Goal: Task Accomplishment & Management: Manage account settings

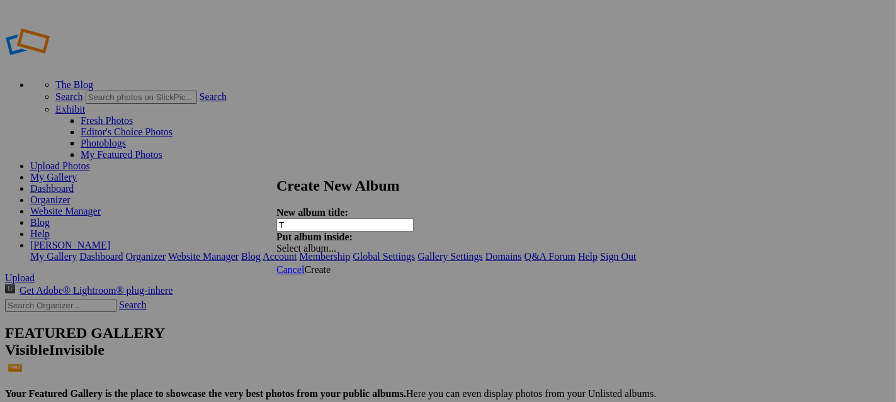
type input "T"
click at [202, 195] on div at bounding box center [443, 201] width 886 height 402
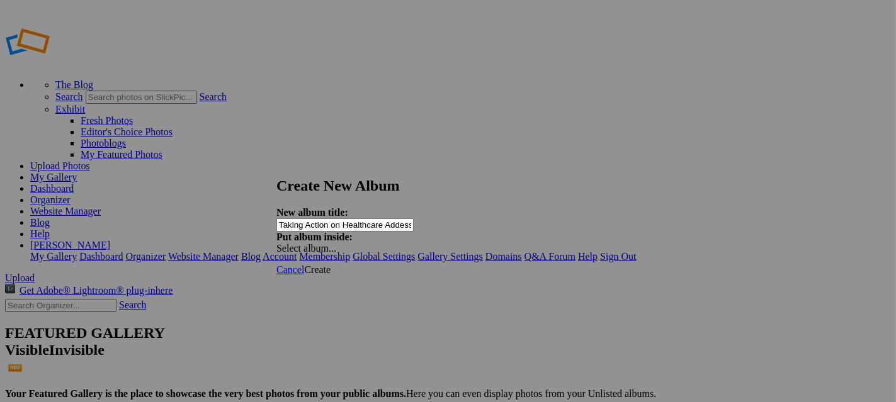
type input "Taking Action on Healthcare Addess"
click at [330, 264] on span "Create" at bounding box center [317, 269] width 26 height 11
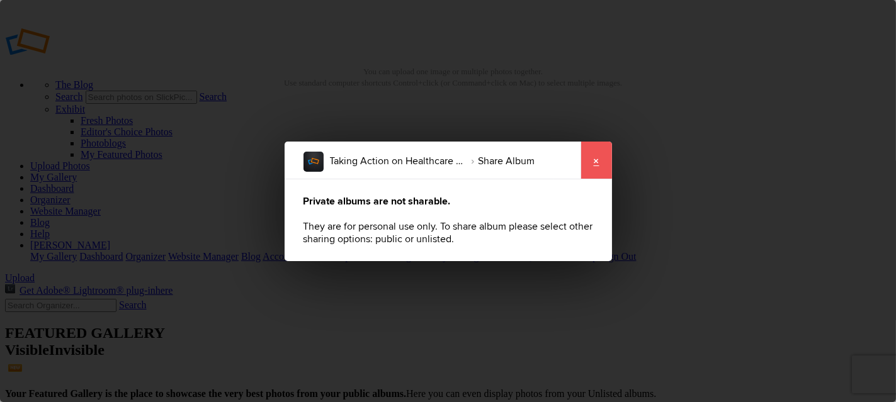
click at [597, 165] on link "×" at bounding box center [595, 161] width 31 height 38
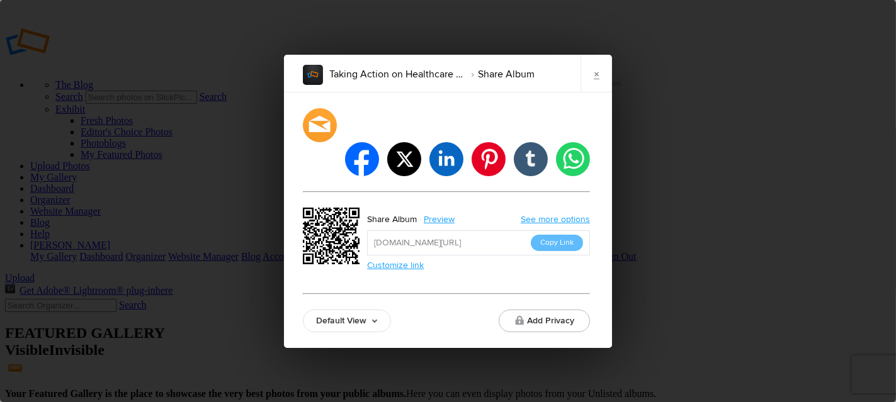
click at [559, 214] on link "See more options" at bounding box center [555, 219] width 69 height 11
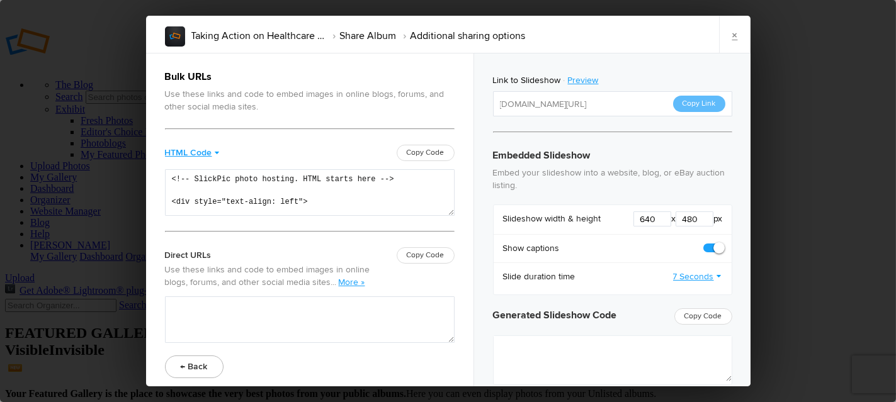
type textarea "<iframe src="https://www.slickpic.com/slideshow/simple/view/width/640/height/48…"
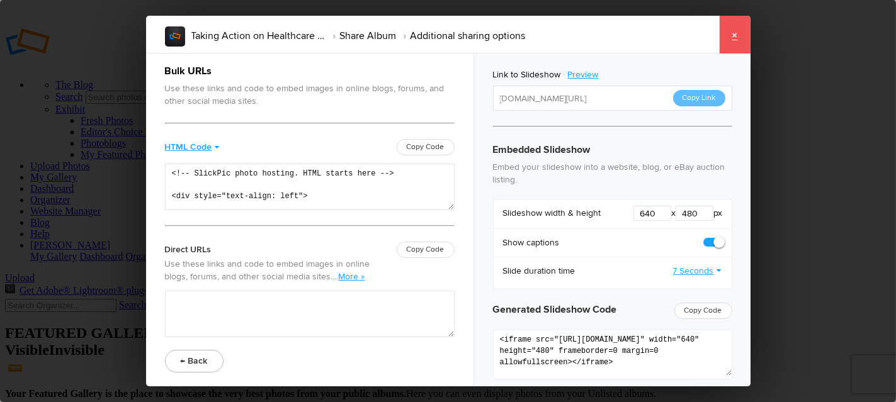
click at [739, 32] on link "×" at bounding box center [734, 35] width 31 height 38
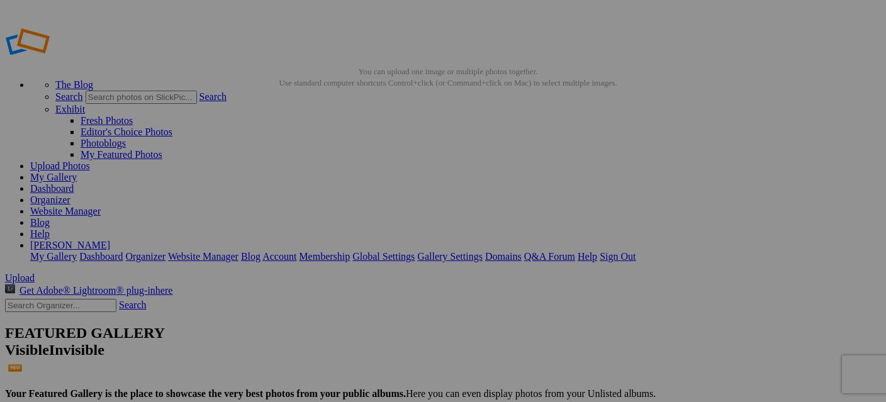
click at [50, 229] on link "Help" at bounding box center [40, 234] width 20 height 11
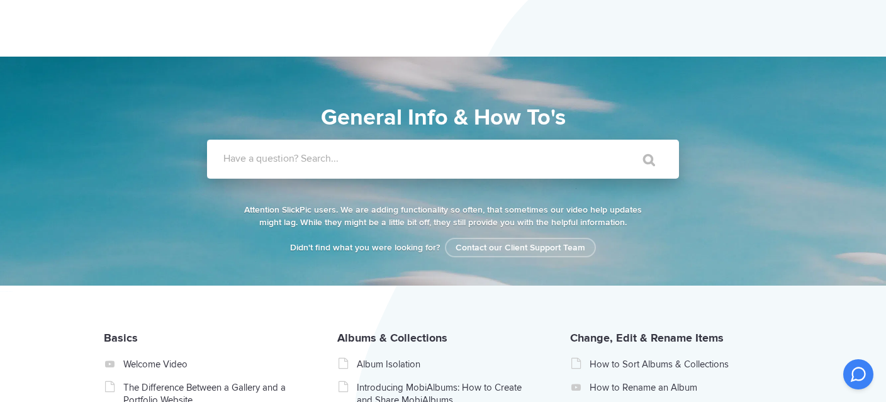
click at [350, 155] on label "Have a question? Search..." at bounding box center [459, 158] width 472 height 13
click at [350, 155] on input "Have a question? Search..." at bounding box center [417, 159] width 421 height 39
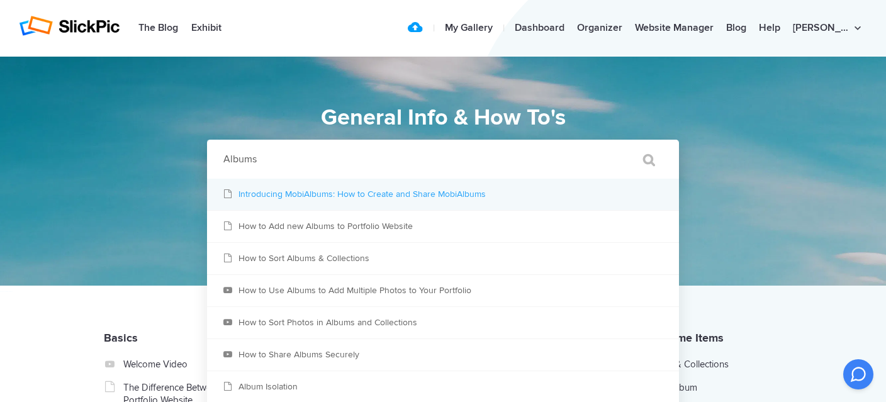
type input "Albums"
click at [275, 195] on link "Introducing MobiAlbums: How to Create and Share MobiAlbums" at bounding box center [443, 194] width 472 height 31
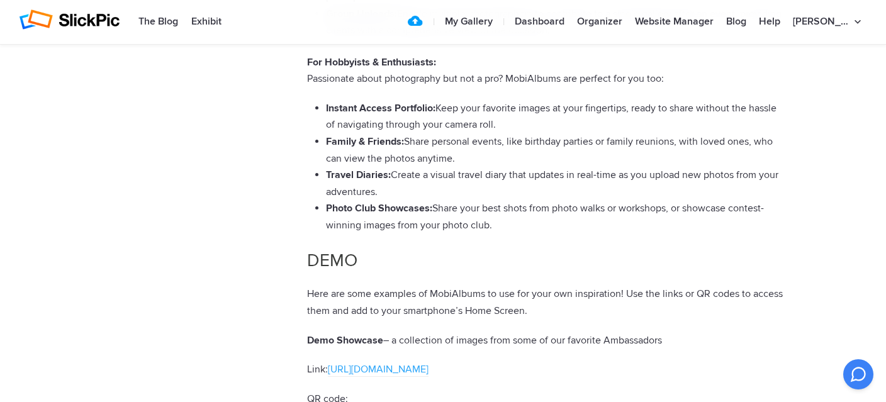
scroll to position [2198, 0]
drag, startPoint x: 206, startPoint y: 150, endPoint x: 179, endPoint y: 135, distance: 31.6
drag, startPoint x: 179, startPoint y: 135, endPoint x: 596, endPoint y: 258, distance: 434.4
click at [601, 260] on h2 "DEMO" at bounding box center [545, 260] width 476 height 25
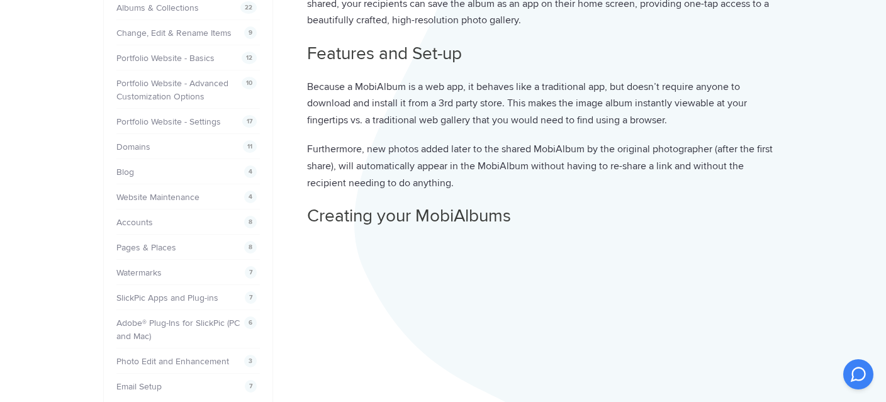
scroll to position [0, 0]
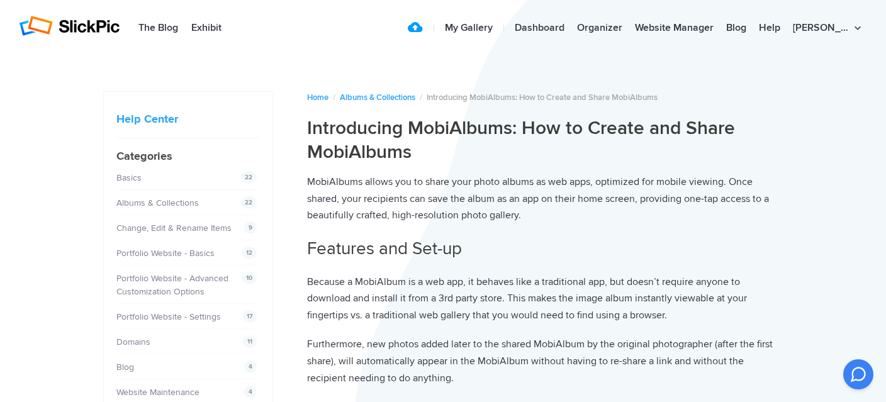
click at [162, 179] on div "22 Basics" at bounding box center [184, 177] width 137 height 13
click at [212, 178] on div "22 Basics" at bounding box center [184, 177] width 137 height 13
click at [211, 179] on div "22 Basics" at bounding box center [184, 177] width 137 height 13
click at [128, 175] on link "Basics" at bounding box center [130, 177] width 25 height 11
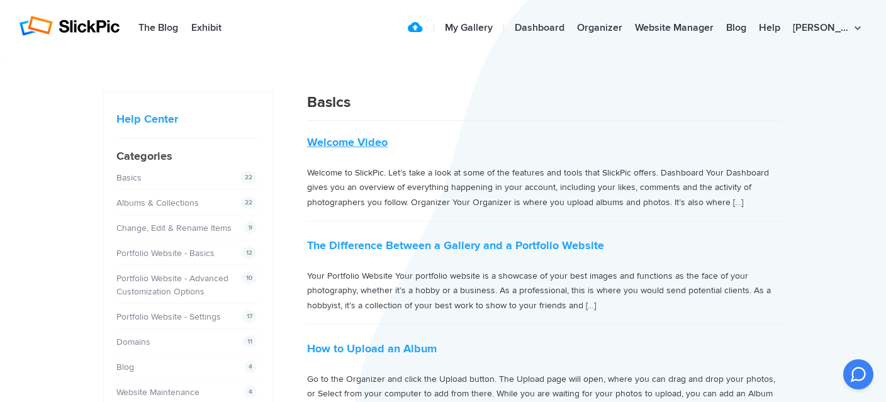
click at [370, 141] on link "Welcome Video" at bounding box center [347, 142] width 81 height 14
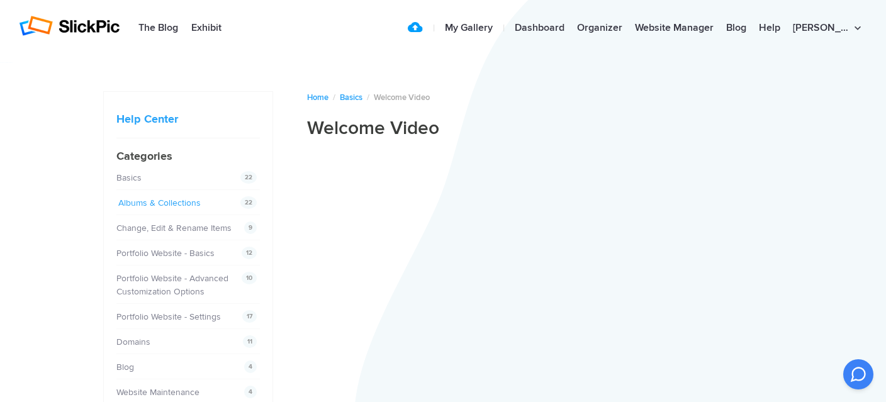
click at [169, 203] on link "Albums & Collections" at bounding box center [159, 203] width 82 height 11
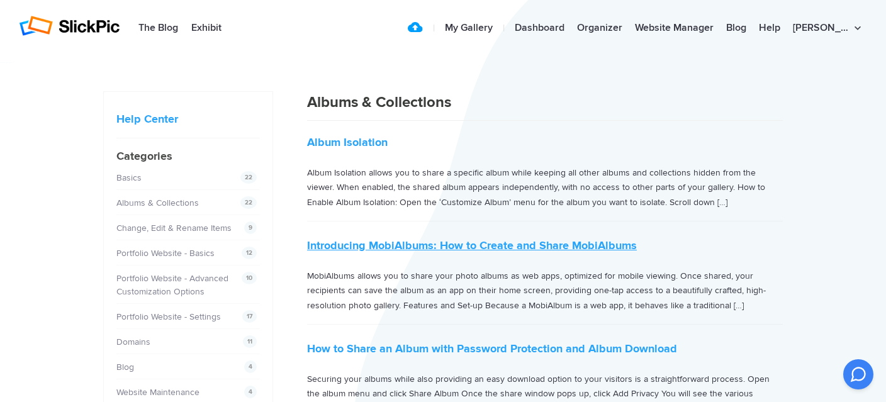
click at [534, 242] on link "Introducing MobiAlbums: How to Create and Share MobiAlbums" at bounding box center [472, 246] width 330 height 14
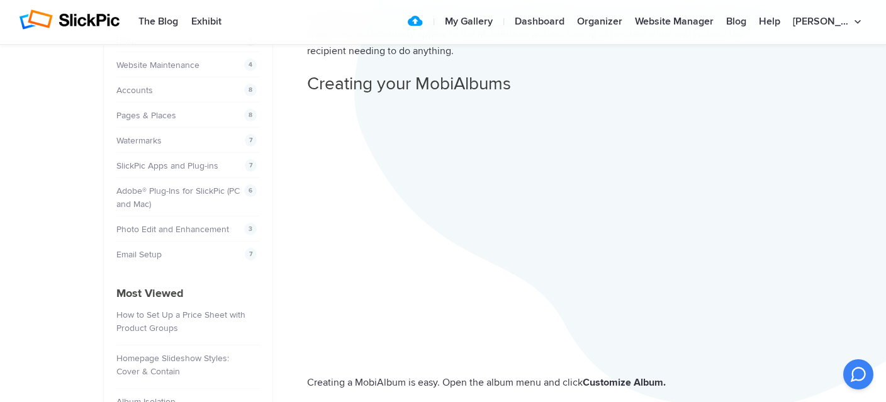
scroll to position [327, 0]
